Goal: Navigation & Orientation: Understand site structure

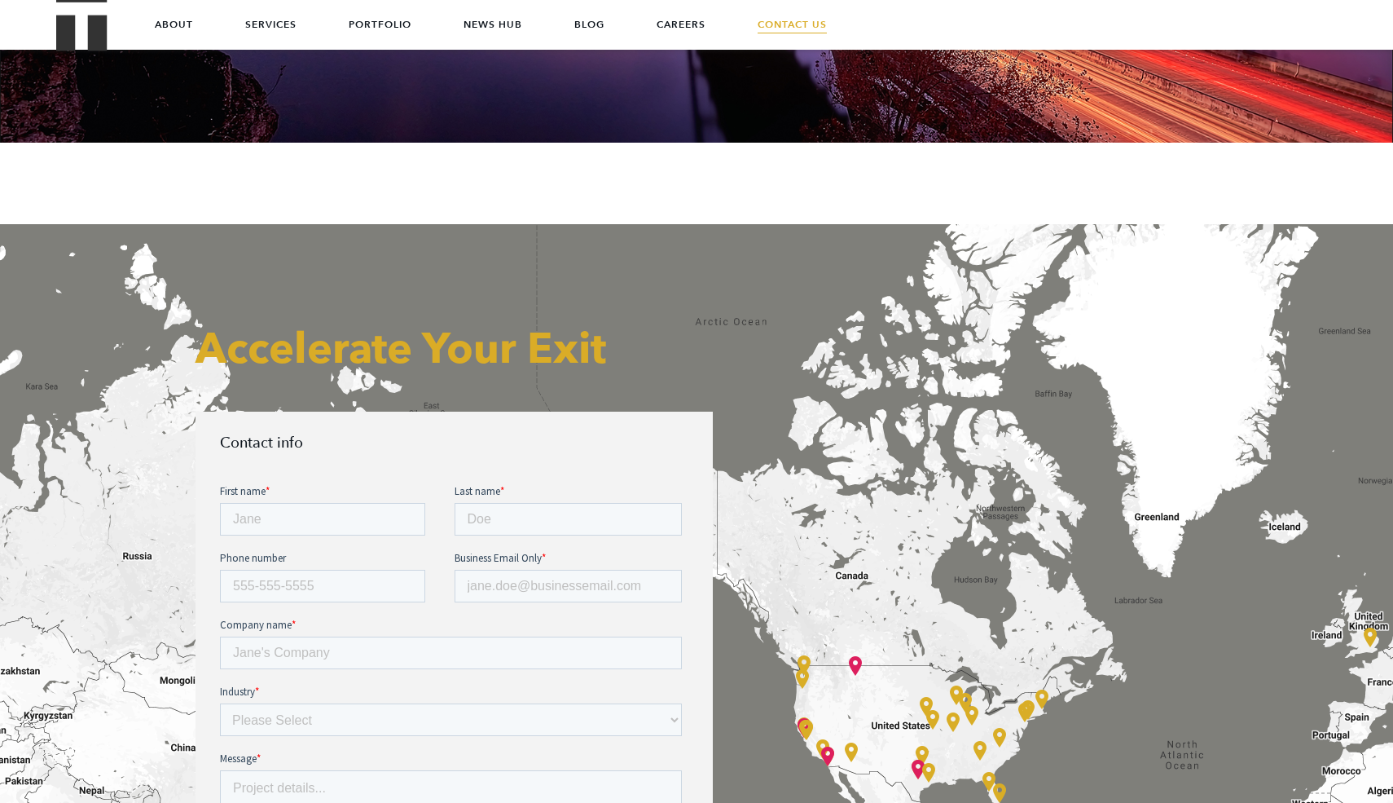
scroll to position [320, 0]
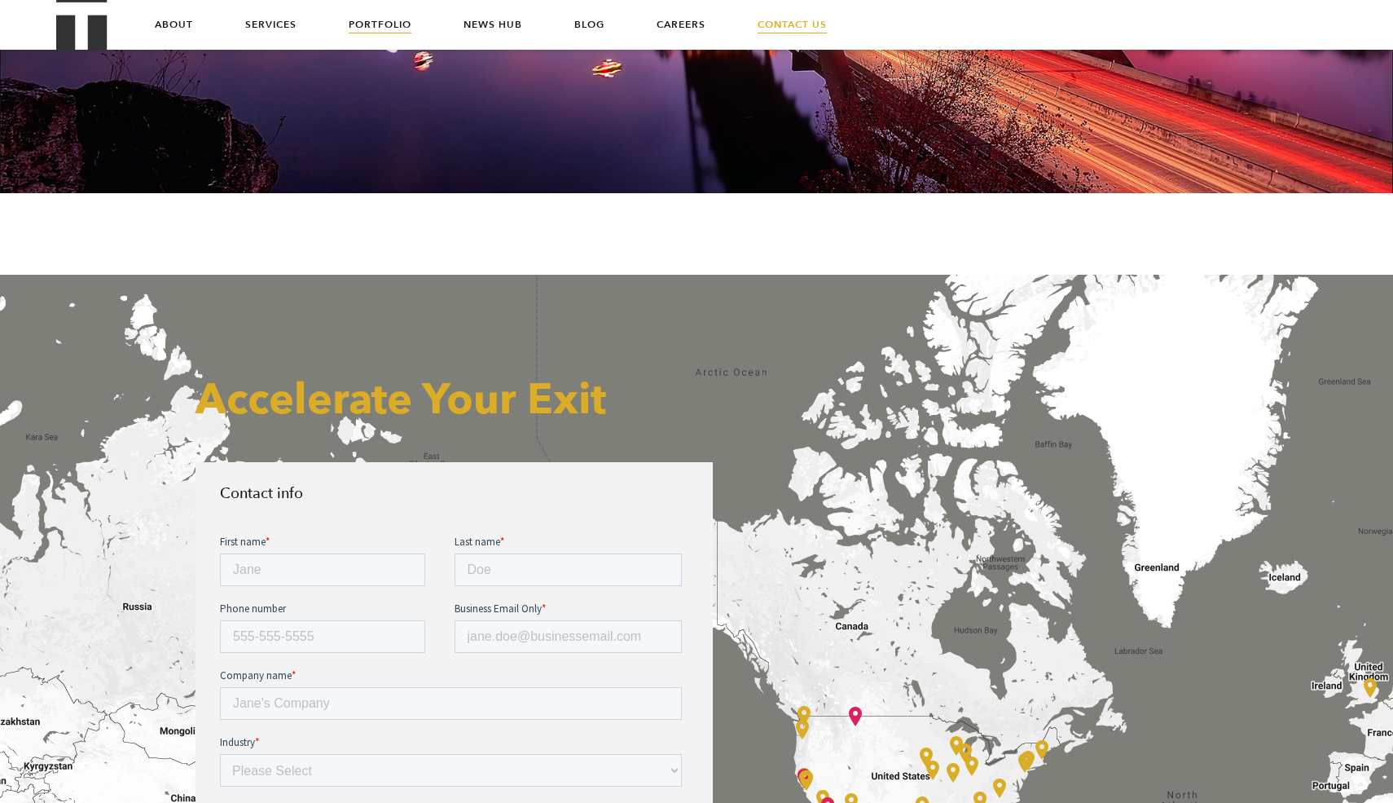
click at [378, 29] on link "Portfolio" at bounding box center [380, 24] width 63 height 49
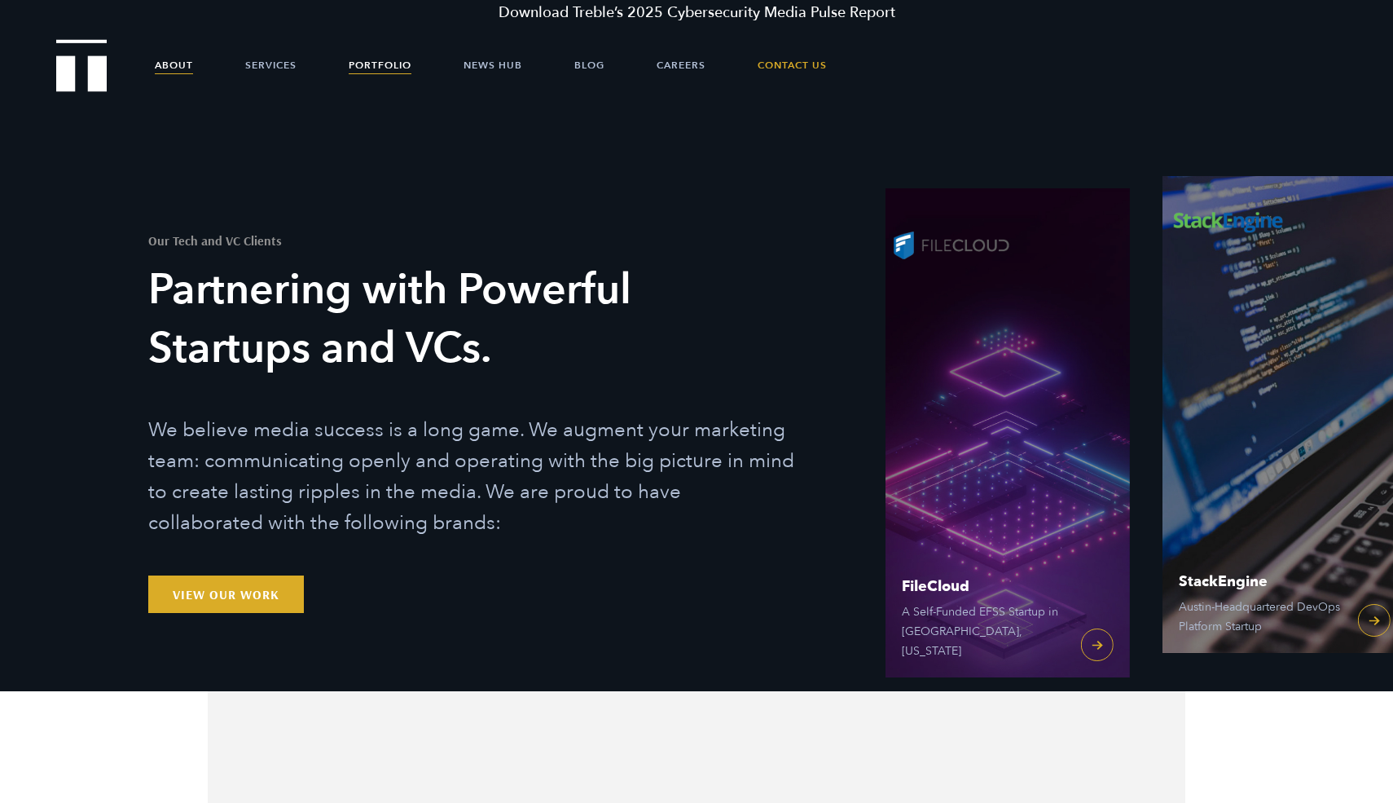
click at [158, 66] on link "About" at bounding box center [174, 65] width 38 height 49
